Goal: Navigation & Orientation: Find specific page/section

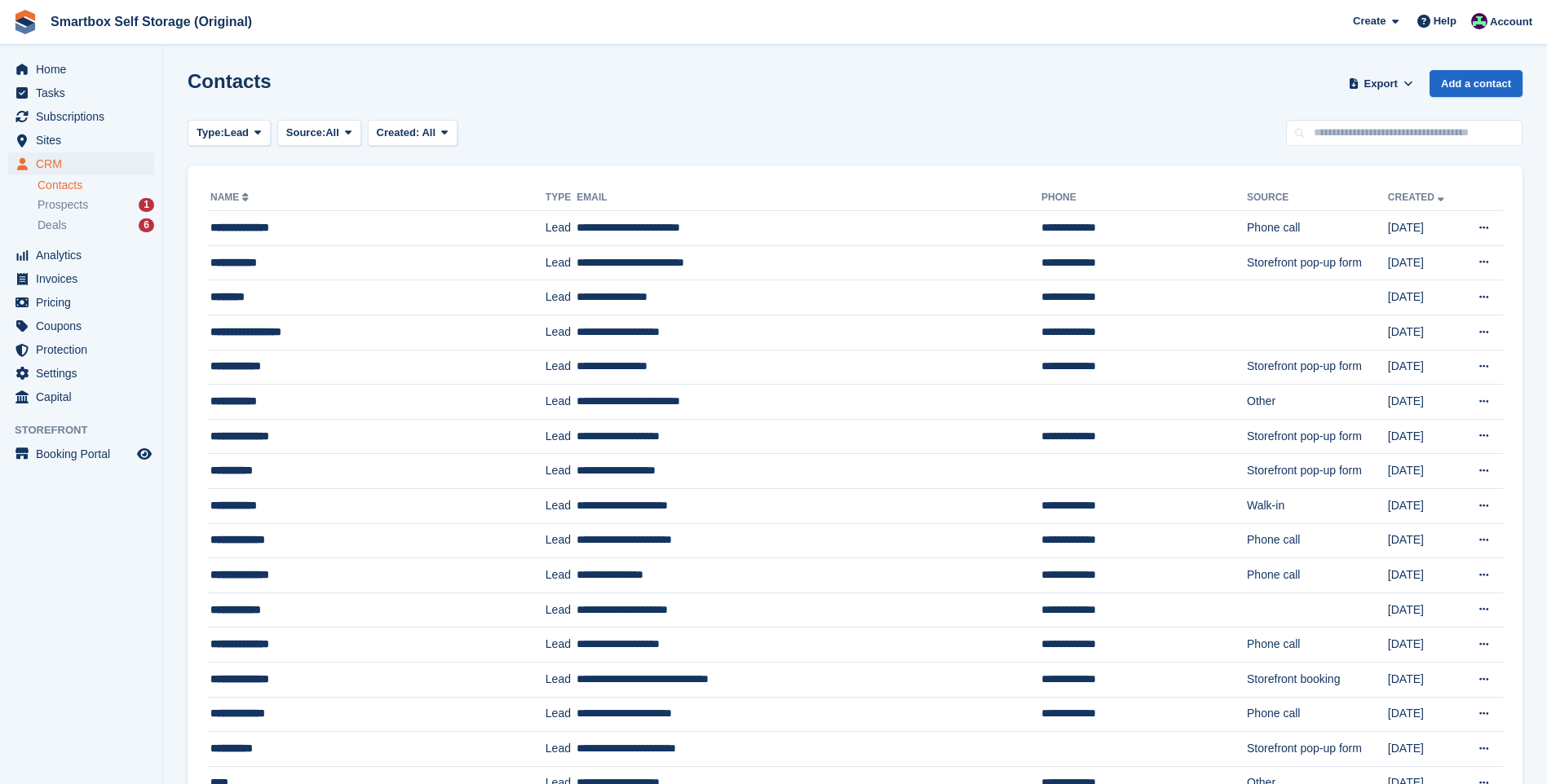
click at [58, 206] on span "Prospects" at bounding box center [63, 205] width 50 height 16
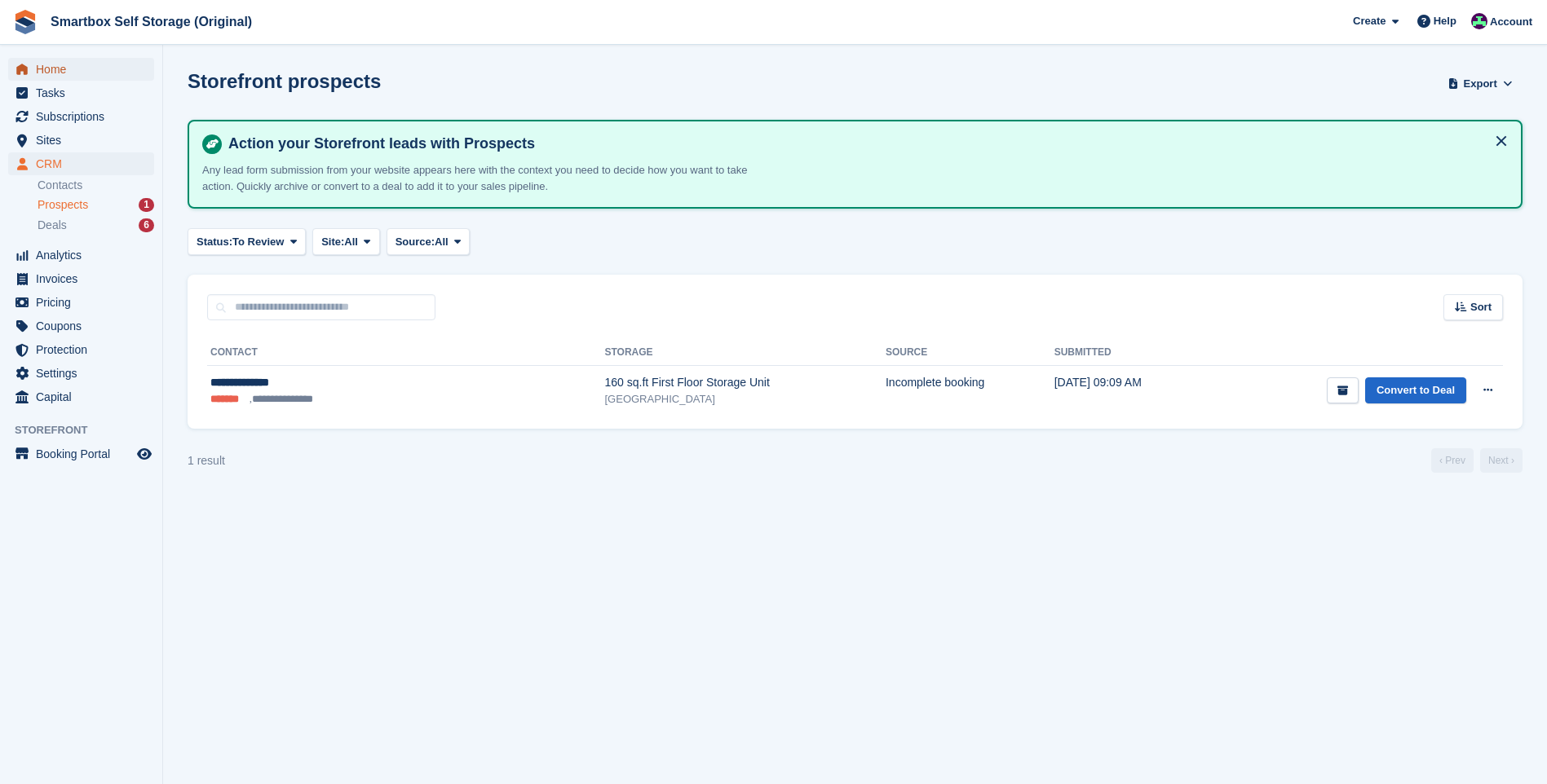
click at [118, 67] on span "Home" at bounding box center [84, 69] width 98 height 22
